Goal: Transaction & Acquisition: Purchase product/service

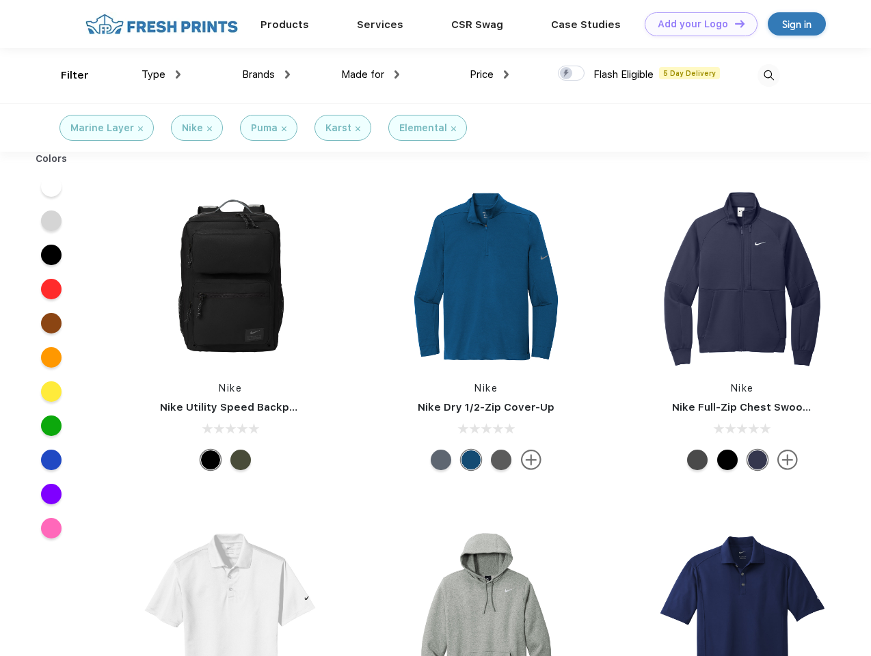
scroll to position [1, 0]
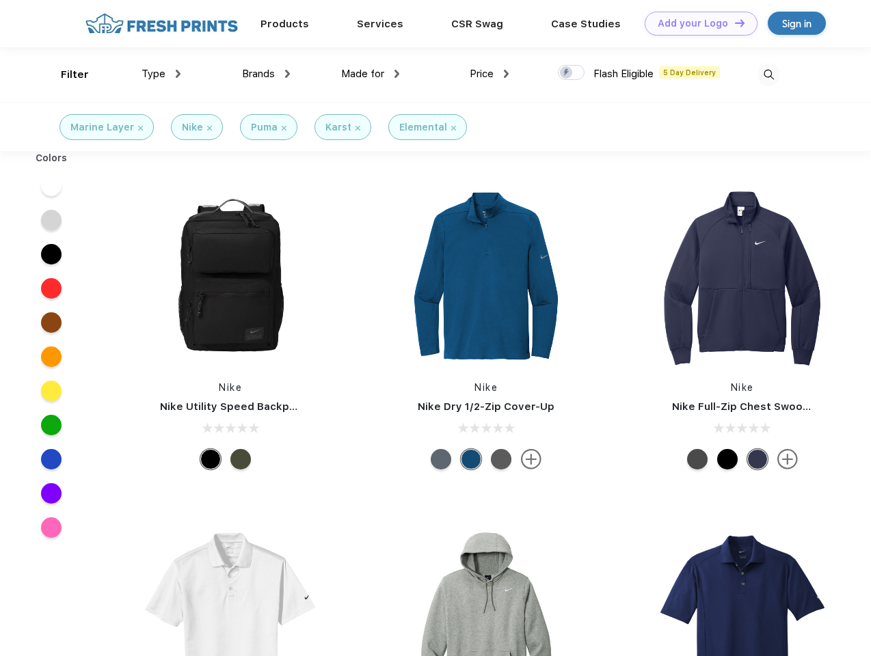
click at [696, 23] on link "Add your Logo Design Tool" at bounding box center [700, 24] width 113 height 24
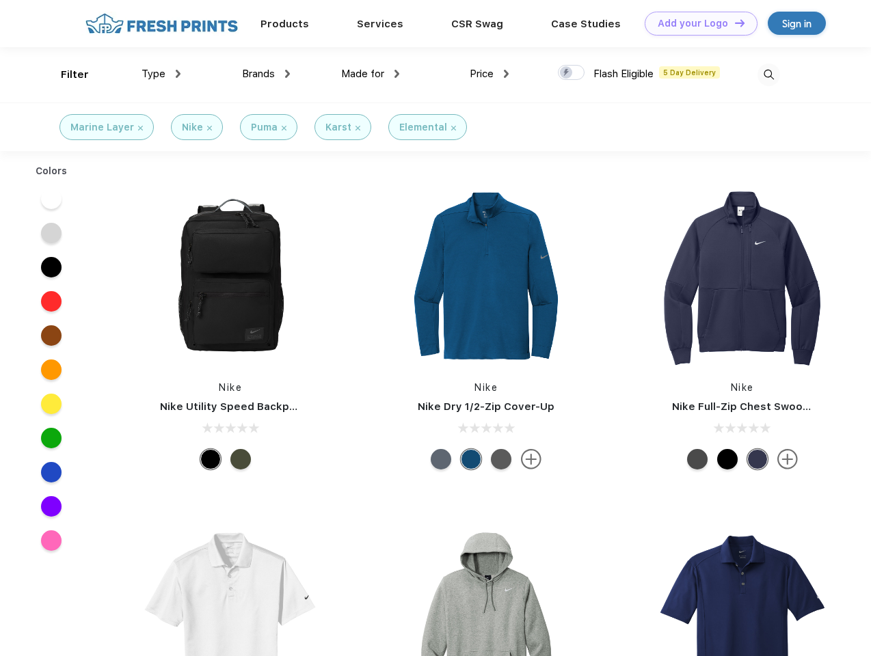
click at [0, 0] on div "Design Tool" at bounding box center [0, 0] width 0 height 0
click at [733, 23] on link "Add your Logo Design Tool" at bounding box center [700, 24] width 113 height 24
click at [66, 74] on div "Filter" at bounding box center [75, 75] width 28 height 16
click at [161, 74] on span "Type" at bounding box center [153, 74] width 24 height 12
click at [266, 74] on span "Brands" at bounding box center [258, 74] width 33 height 12
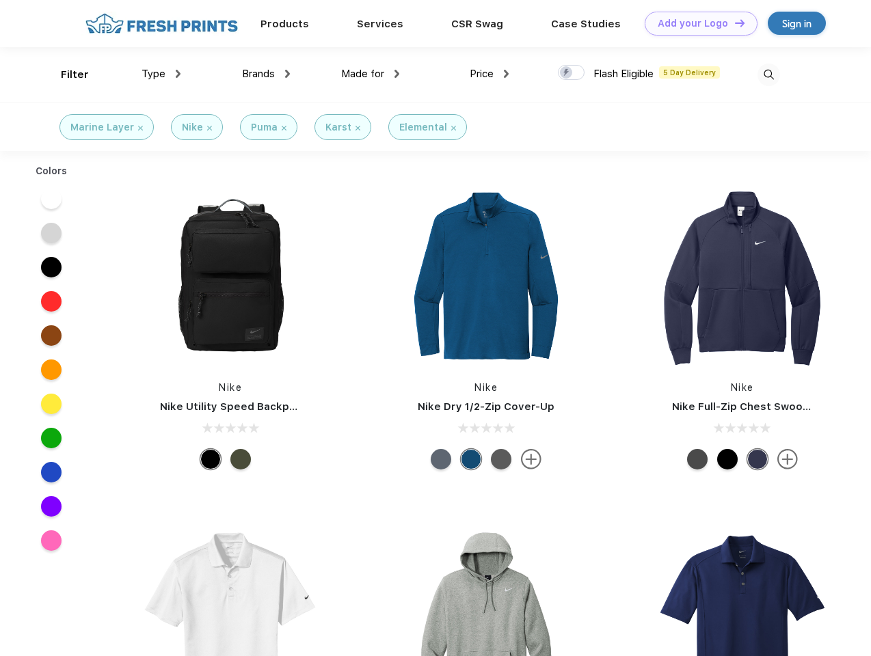
click at [370, 74] on span "Made for" at bounding box center [362, 74] width 43 height 12
click at [489, 74] on span "Price" at bounding box center [481, 74] width 24 height 12
click at [571, 73] on div at bounding box center [571, 72] width 27 height 15
click at [566, 73] on input "checkbox" at bounding box center [562, 68] width 9 height 9
click at [768, 74] on img at bounding box center [768, 75] width 23 height 23
